Goal: Navigation & Orientation: Find specific page/section

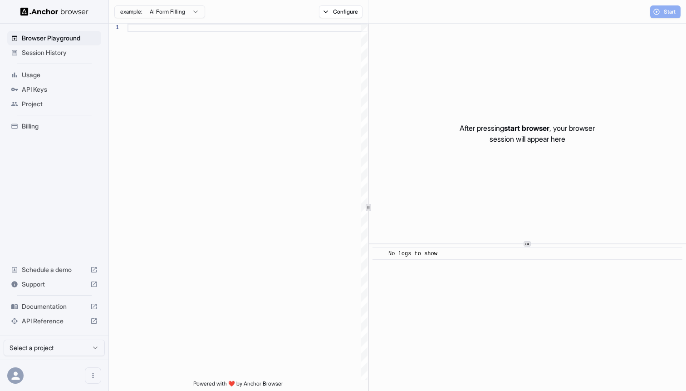
scroll to position [57, 0]
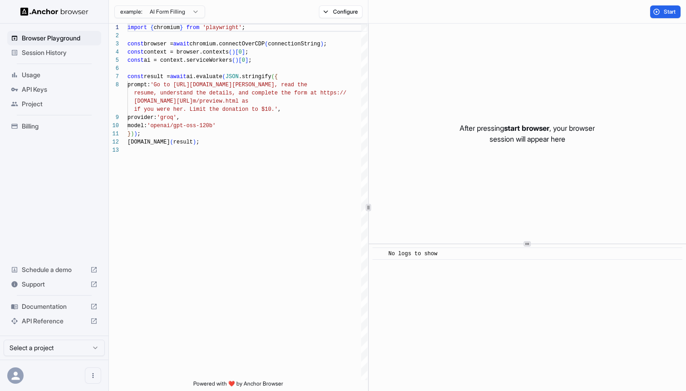
click at [46, 52] on span "Session History" at bounding box center [60, 52] width 76 height 9
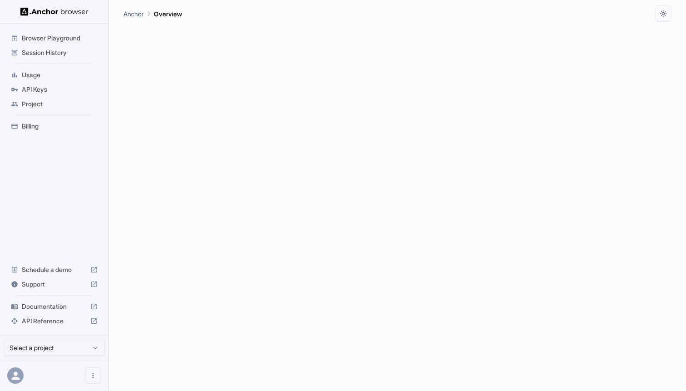
click at [49, 54] on span "Session History" at bounding box center [60, 52] width 76 height 9
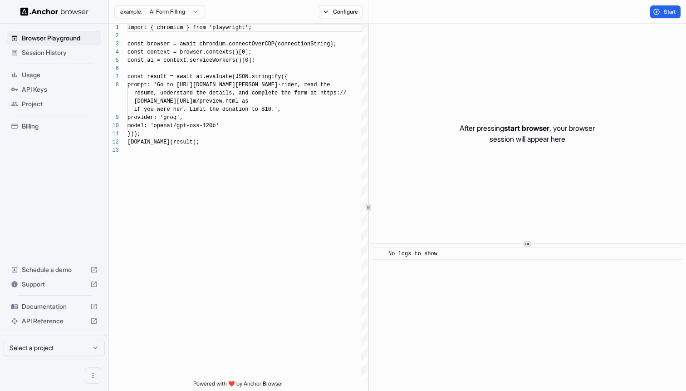
scroll to position [57, 0]
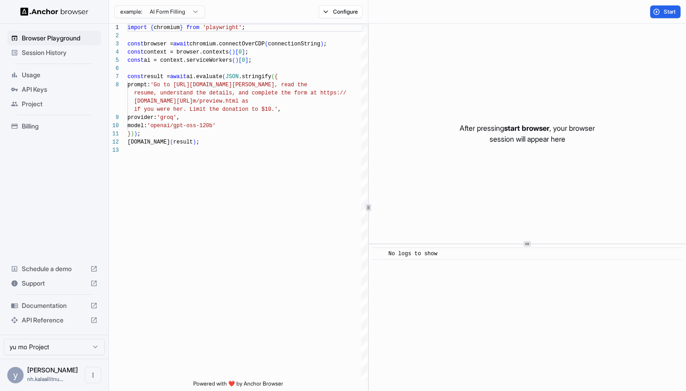
click at [39, 54] on span "Session History" at bounding box center [60, 52] width 76 height 9
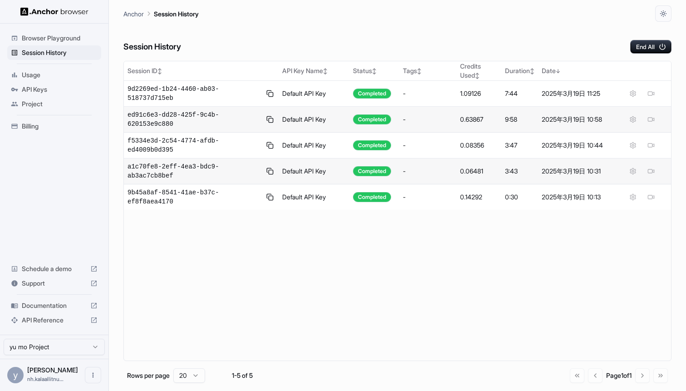
click at [45, 39] on span "Browser Playground" at bounding box center [60, 38] width 76 height 9
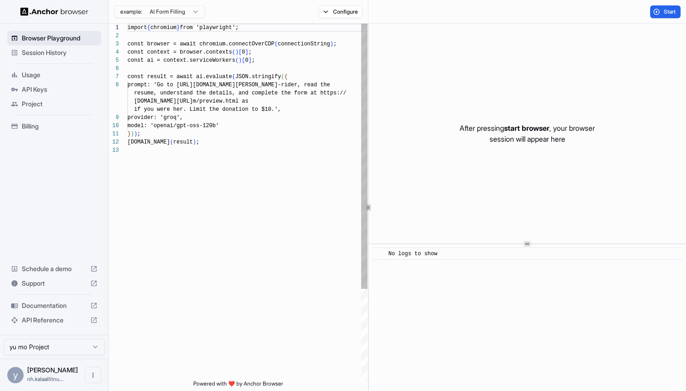
scroll to position [57, 0]
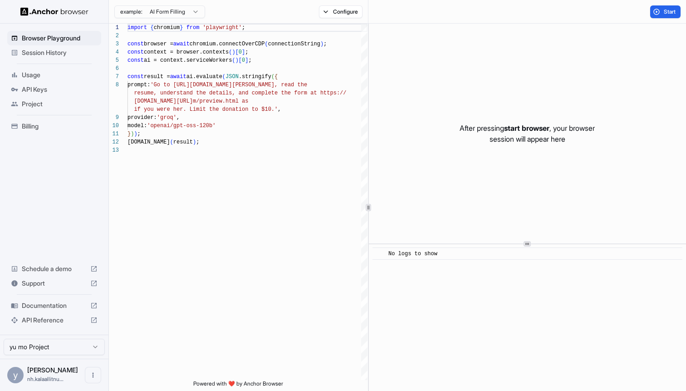
click at [45, 127] on span "Billing" at bounding box center [60, 126] width 76 height 9
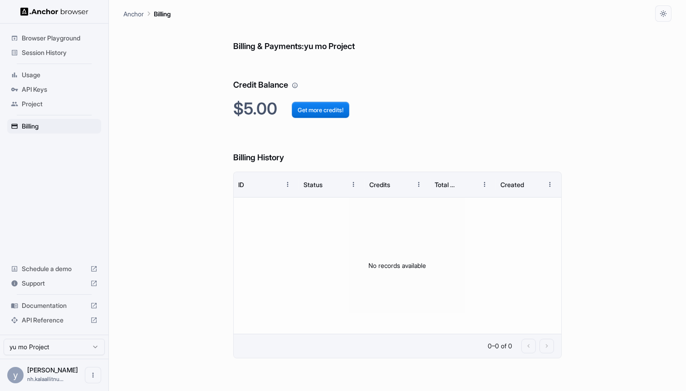
click at [45, 39] on span "Browser Playground" at bounding box center [60, 38] width 76 height 9
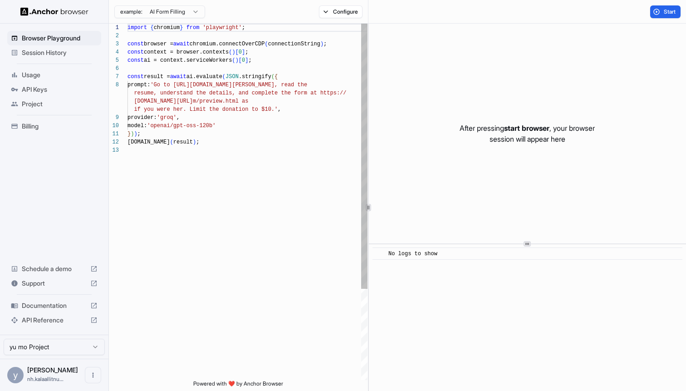
scroll to position [57, 0]
click at [54, 52] on span "Session History" at bounding box center [60, 52] width 76 height 9
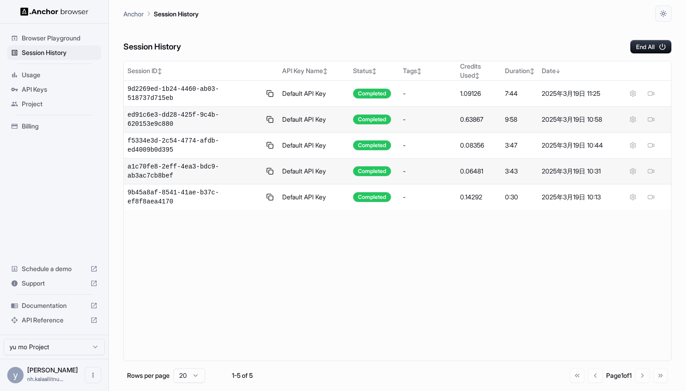
click at [409, 270] on div "Session ID ↕ API Key Name ↕ Status ↕ Tags ↕ Credits Used ↕ Duration ↕ Date ↓ 9d…" at bounding box center [397, 211] width 548 height 300
click at [561, 9] on div "Anchor Session History" at bounding box center [397, 11] width 548 height 22
click at [463, 38] on div "Session History End All" at bounding box center [397, 38] width 548 height 32
